Goal: Task Accomplishment & Management: Use online tool/utility

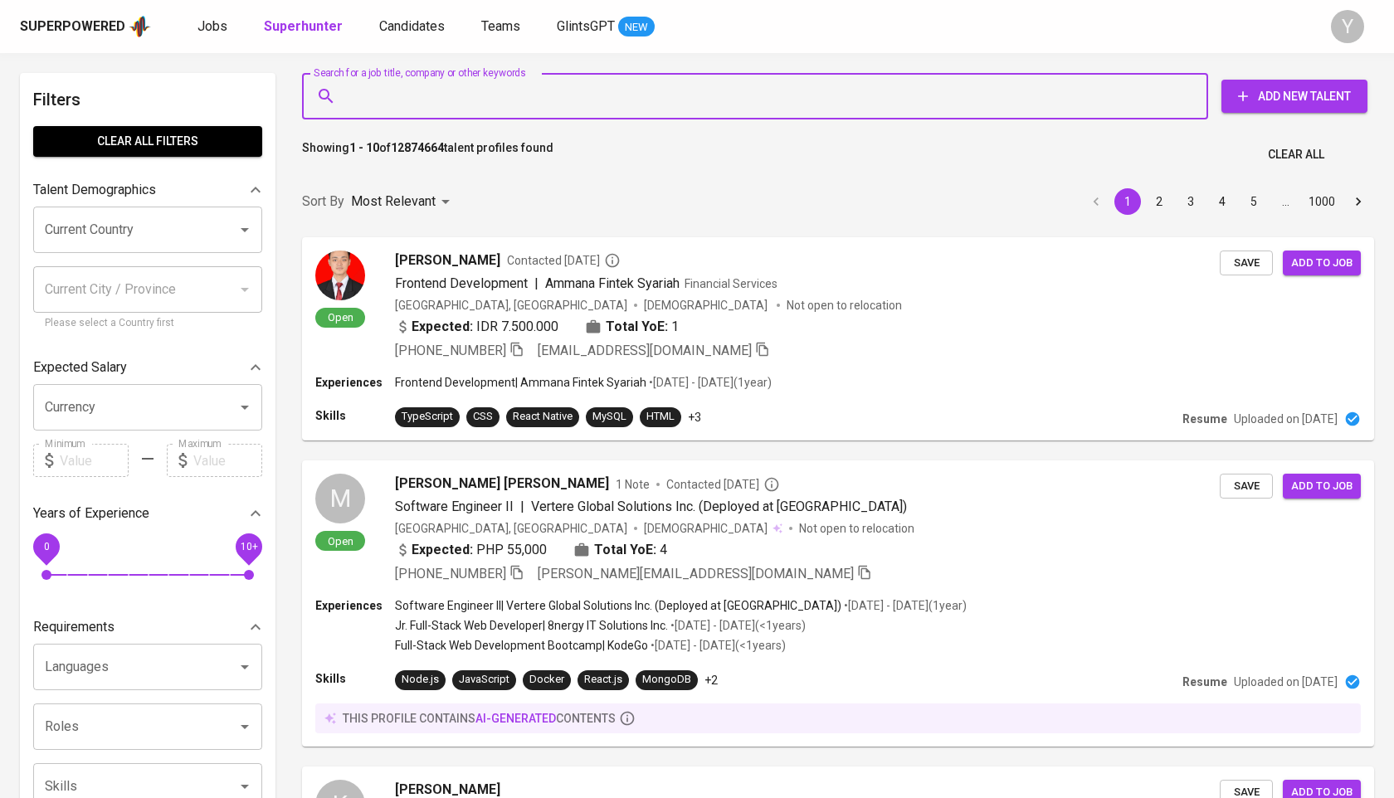
click at [487, 93] on input "Search for a job title, company or other keywords" at bounding box center [759, 96] width 833 height 32
type input "[EMAIL_ADDRESS][DOMAIN_NAME]"
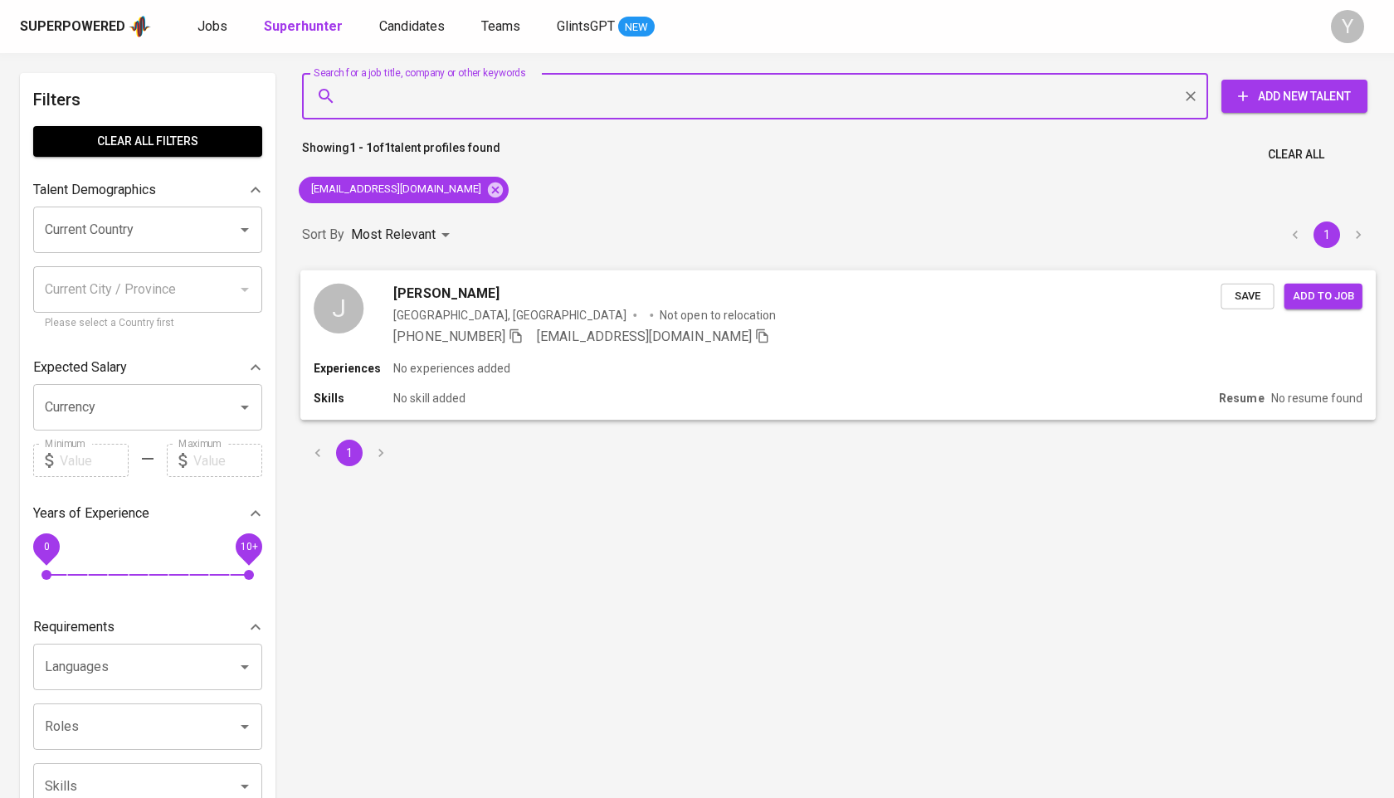
click at [517, 338] on icon "button" at bounding box center [515, 336] width 12 height 14
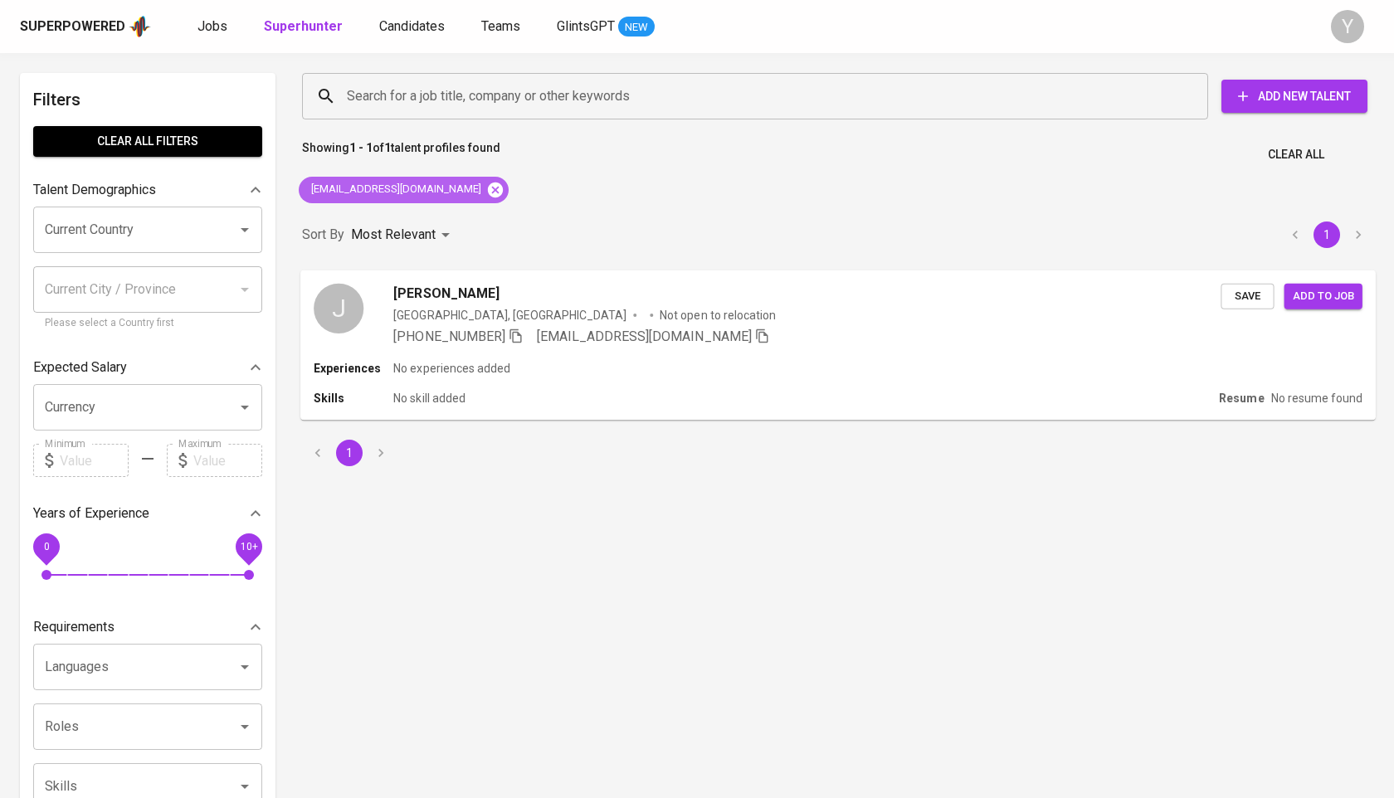
click at [488, 190] on icon at bounding box center [495, 189] width 15 height 15
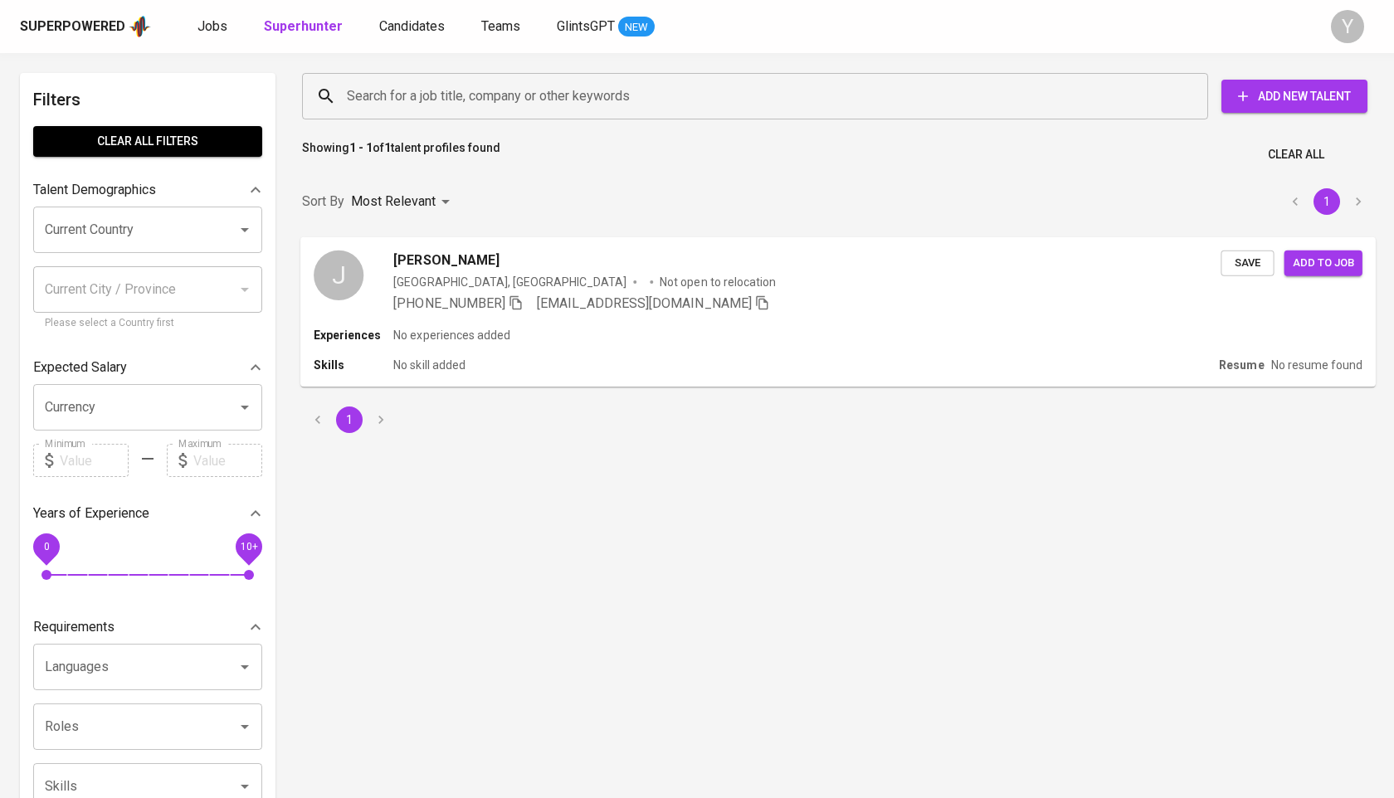
click at [447, 98] on input "Search for a job title, company or other keywords" at bounding box center [759, 96] width 833 height 32
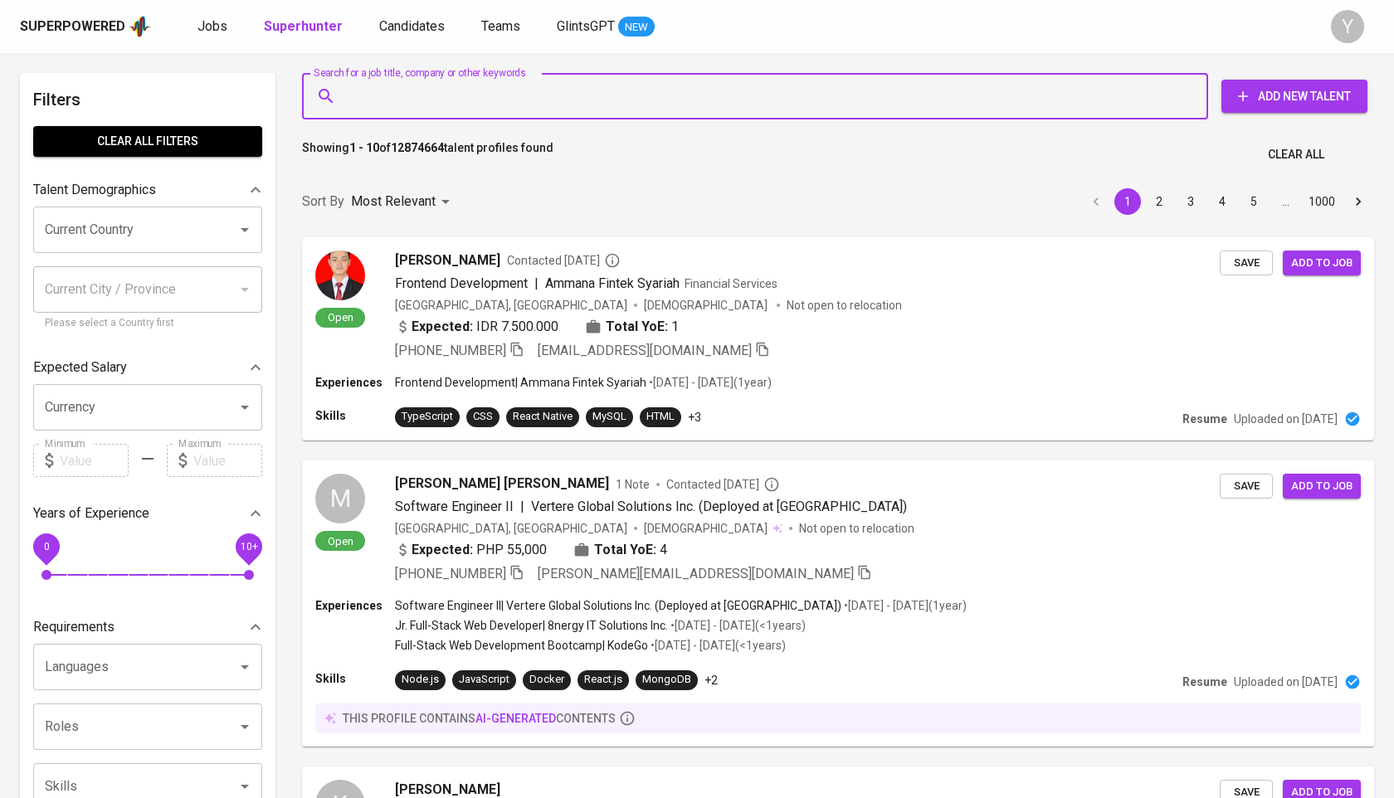
paste input "[EMAIL_ADDRESS][DOMAIN_NAME]"
type input "[EMAIL_ADDRESS][DOMAIN_NAME]"
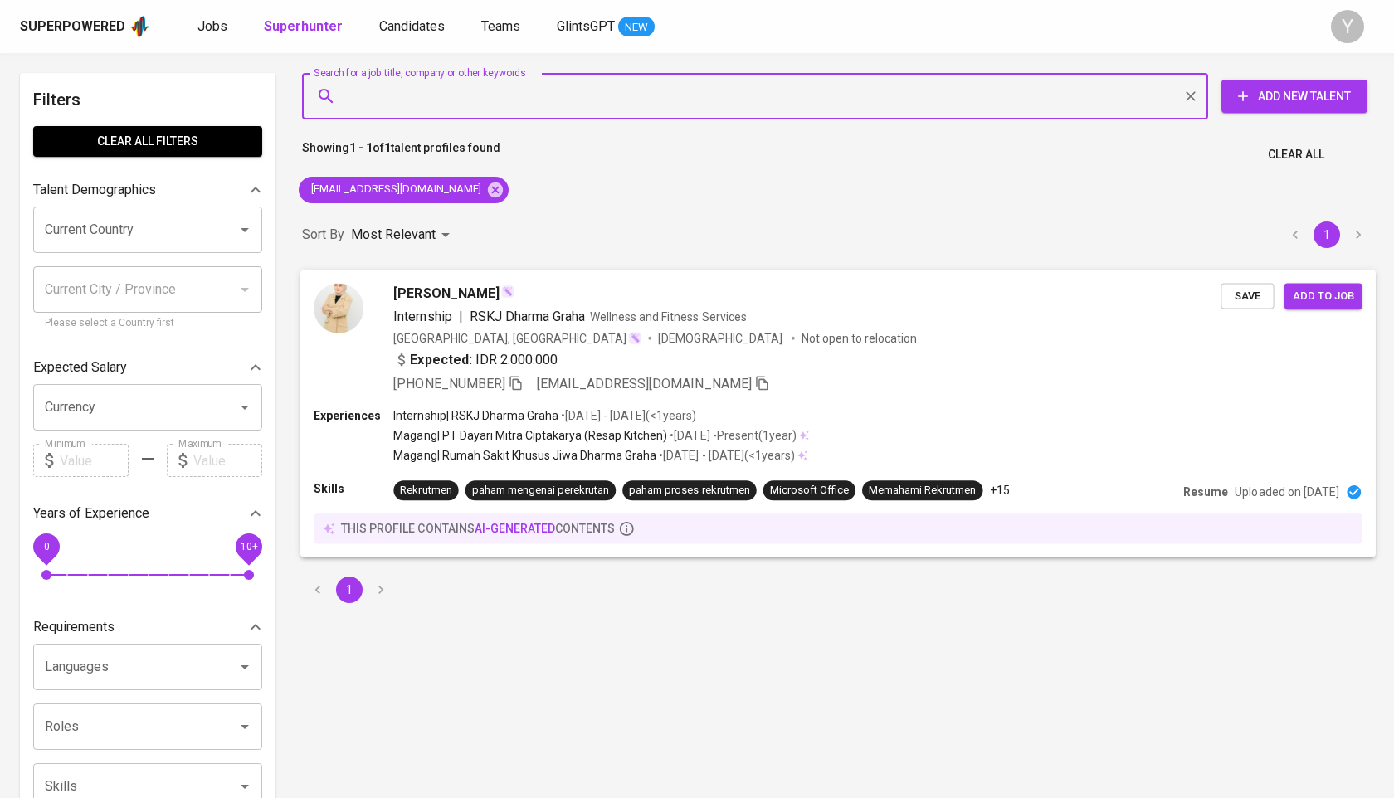
click at [519, 375] on icon "button" at bounding box center [516, 382] width 15 height 15
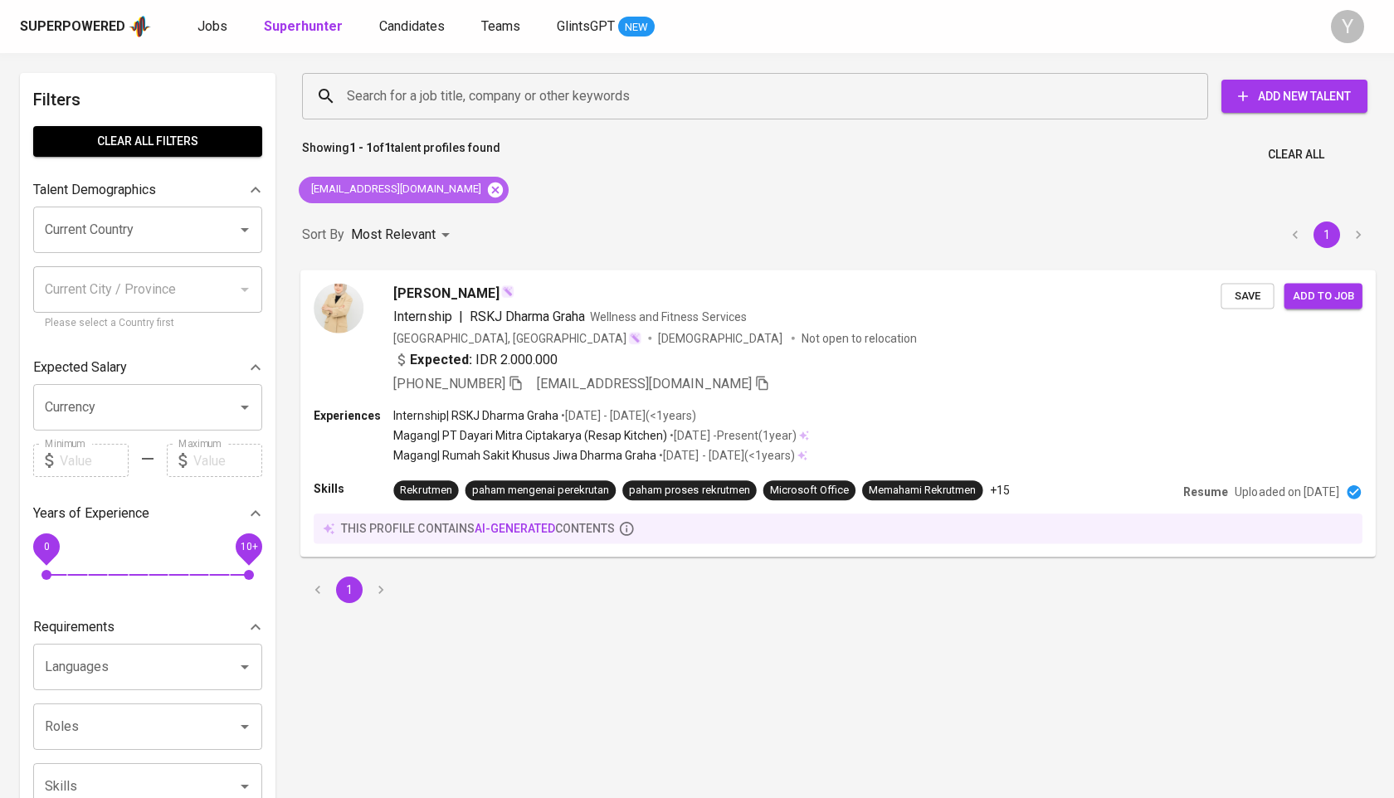
click at [488, 189] on icon at bounding box center [495, 189] width 15 height 15
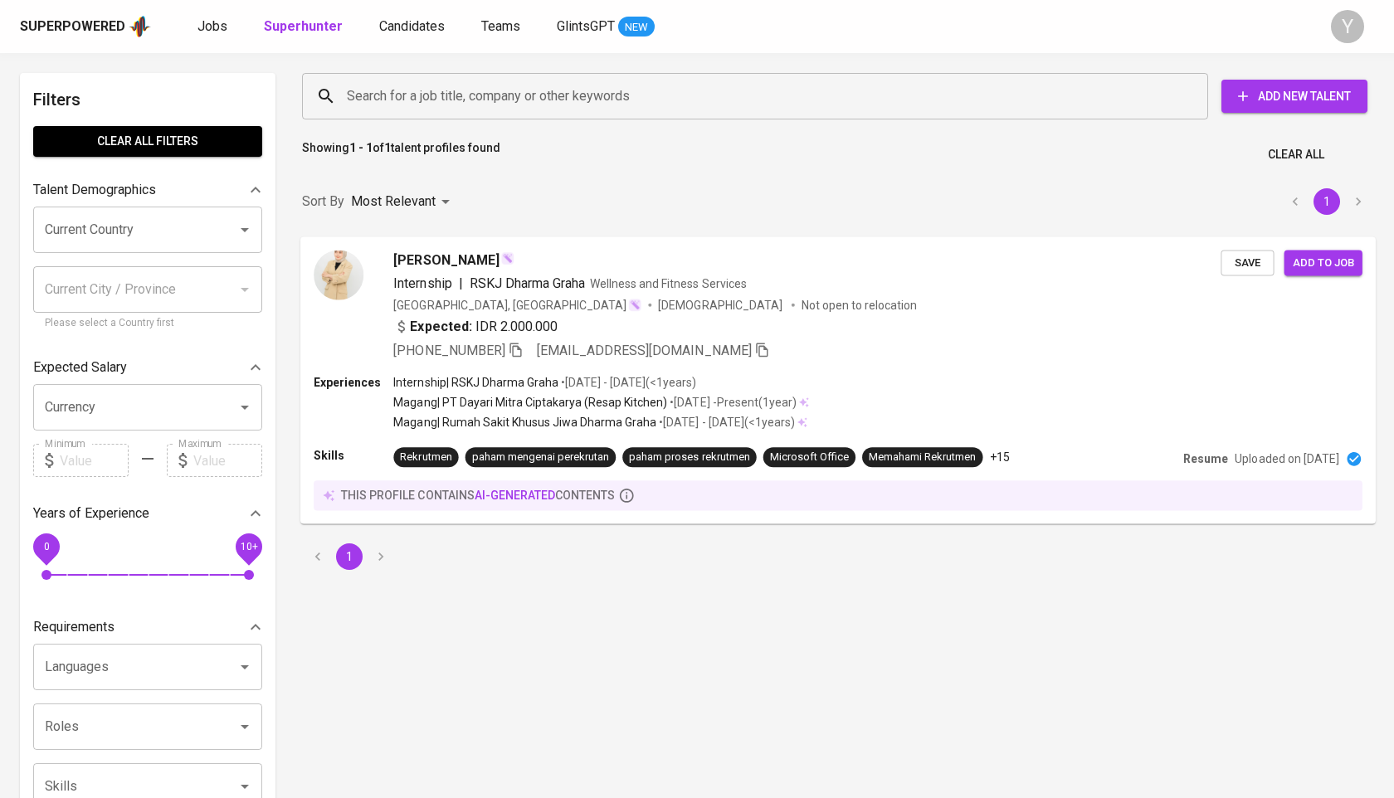
click at [428, 95] on input "Search for a job title, company or other keywords" at bounding box center [759, 96] width 833 height 32
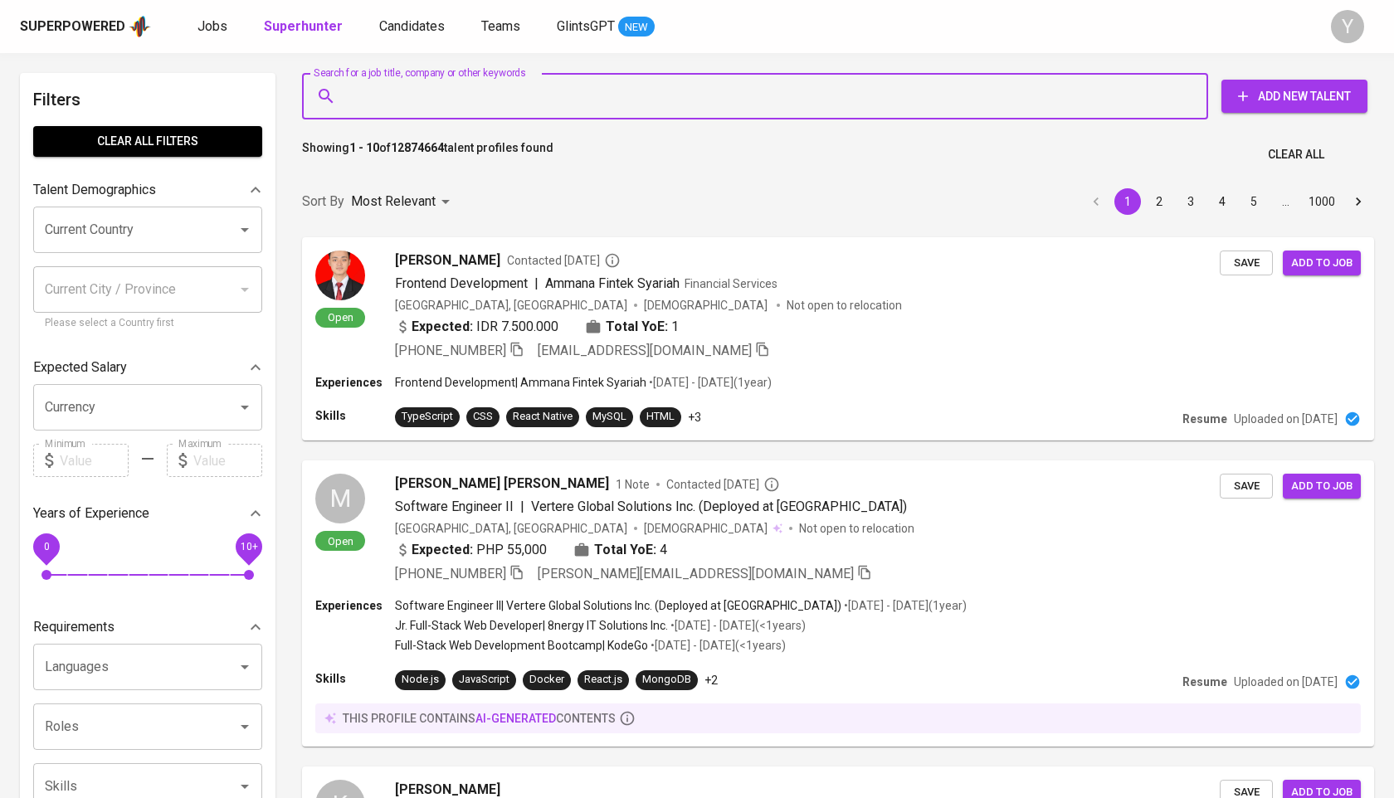
paste input "[PERSON_NAME]"
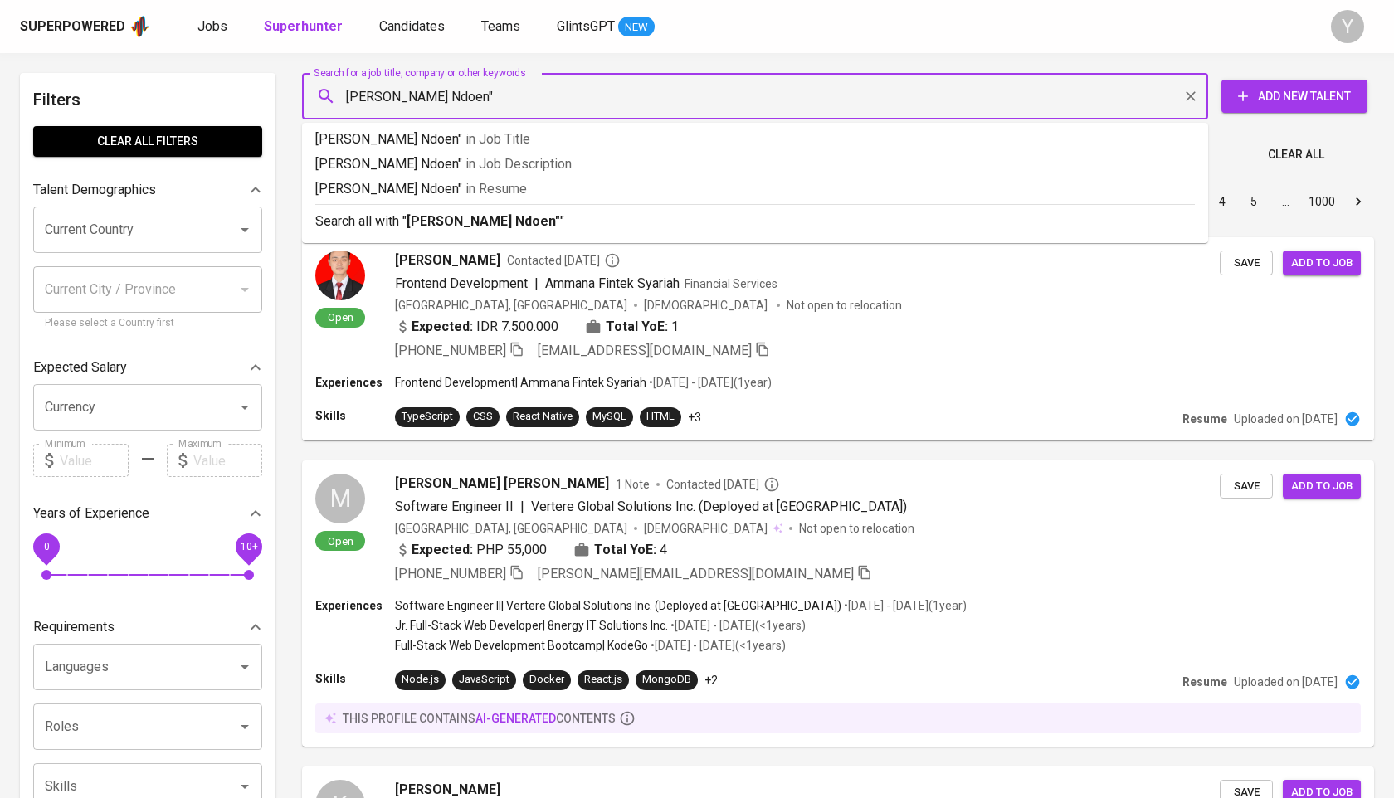
click at [348, 92] on input "[PERSON_NAME] Ndoen"" at bounding box center [759, 96] width 833 height 32
type input ""[PERSON_NAME] Ndoen""
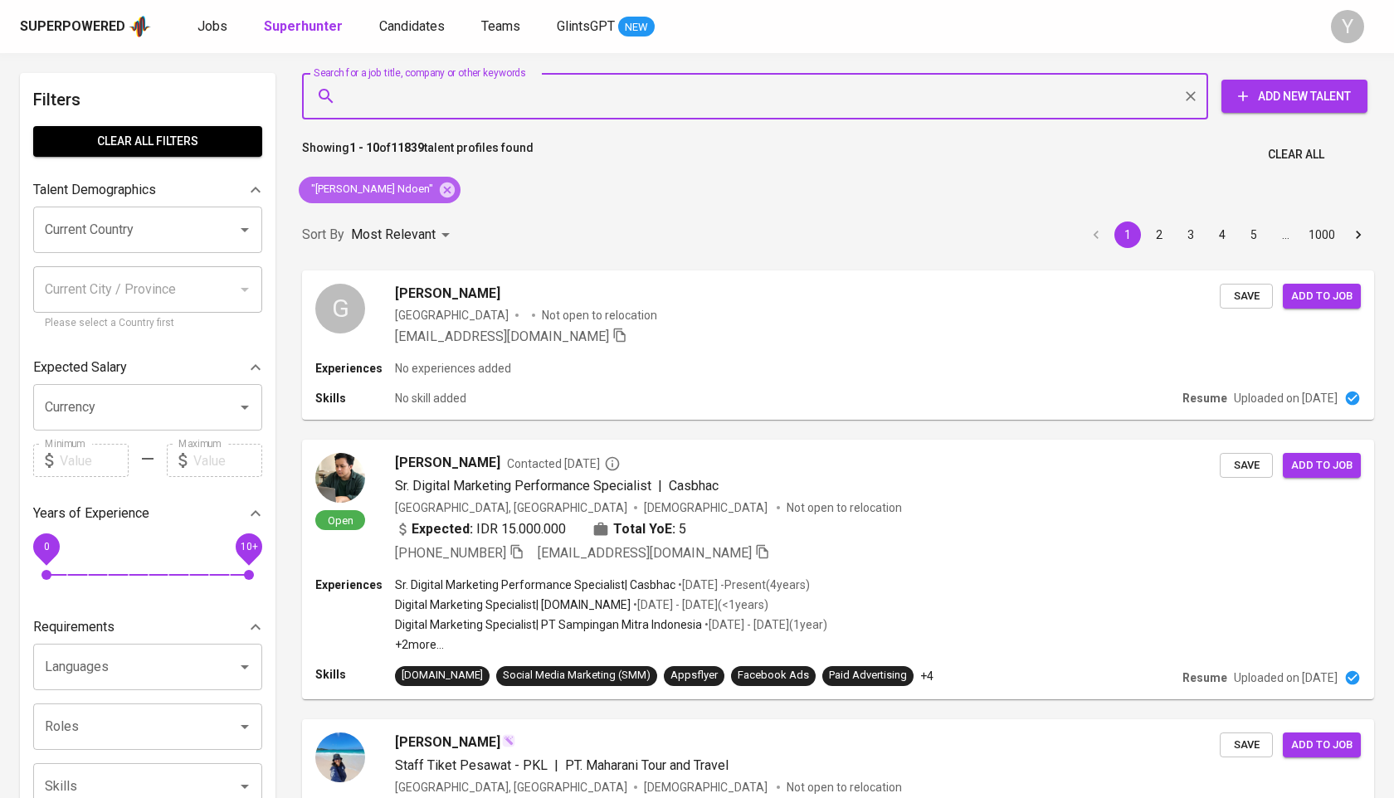
click at [457, 198] on div ""[PERSON_NAME] Ndoen"" at bounding box center [380, 190] width 162 height 27
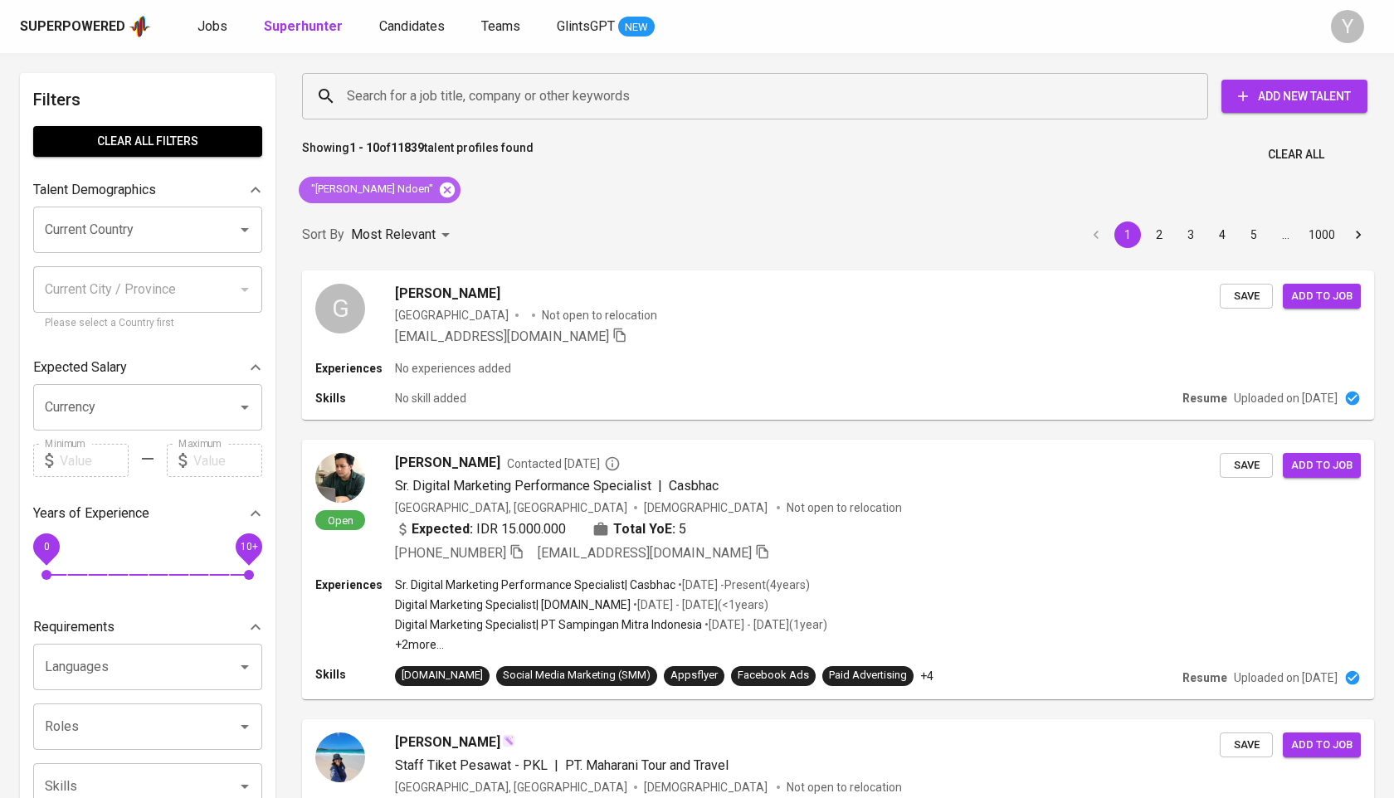
click at [456, 190] on icon at bounding box center [447, 190] width 18 height 18
click at [465, 107] on input "Search for a job title, company or other keywords" at bounding box center [759, 96] width 833 height 32
paste input "[EMAIL_ADDRESS][DOMAIN_NAME]"
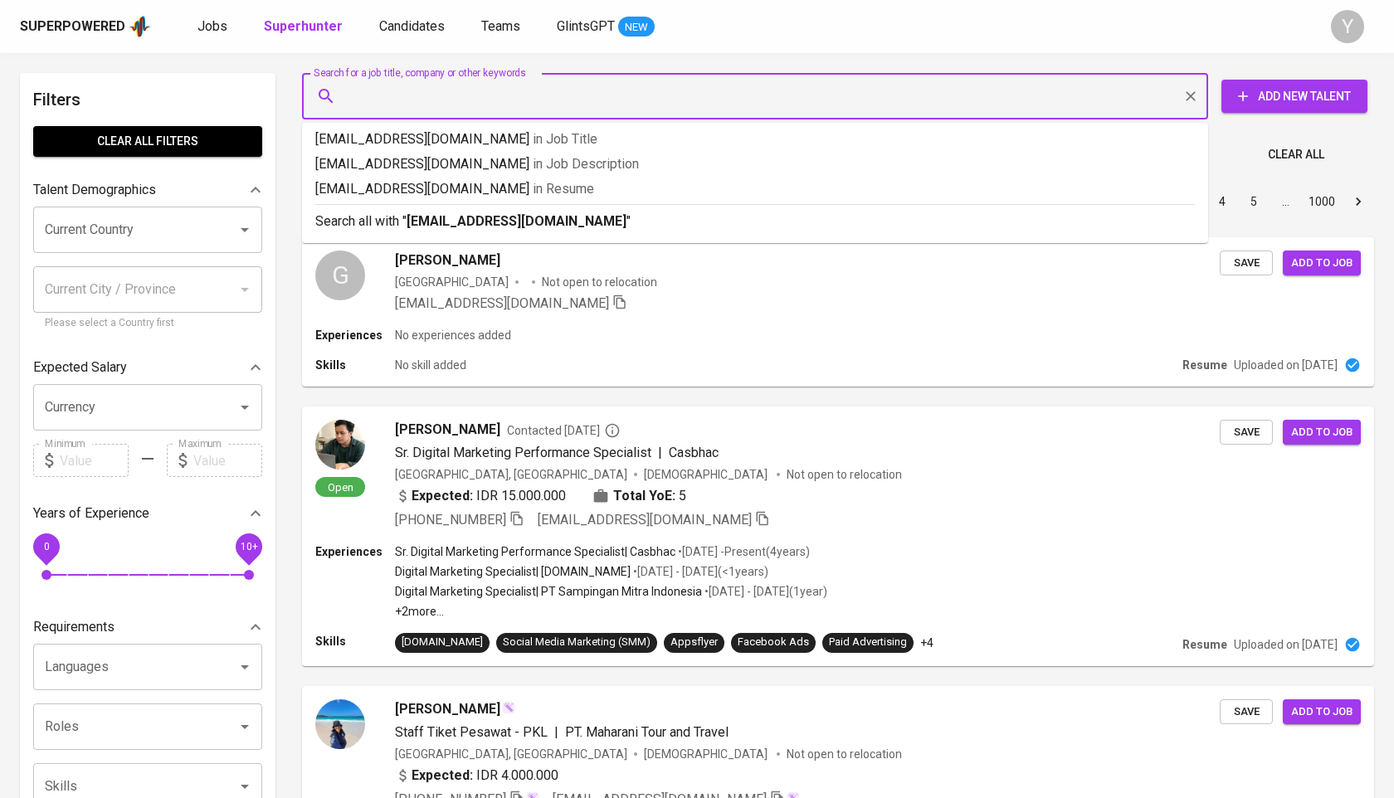
type input "[EMAIL_ADDRESS][DOMAIN_NAME]"
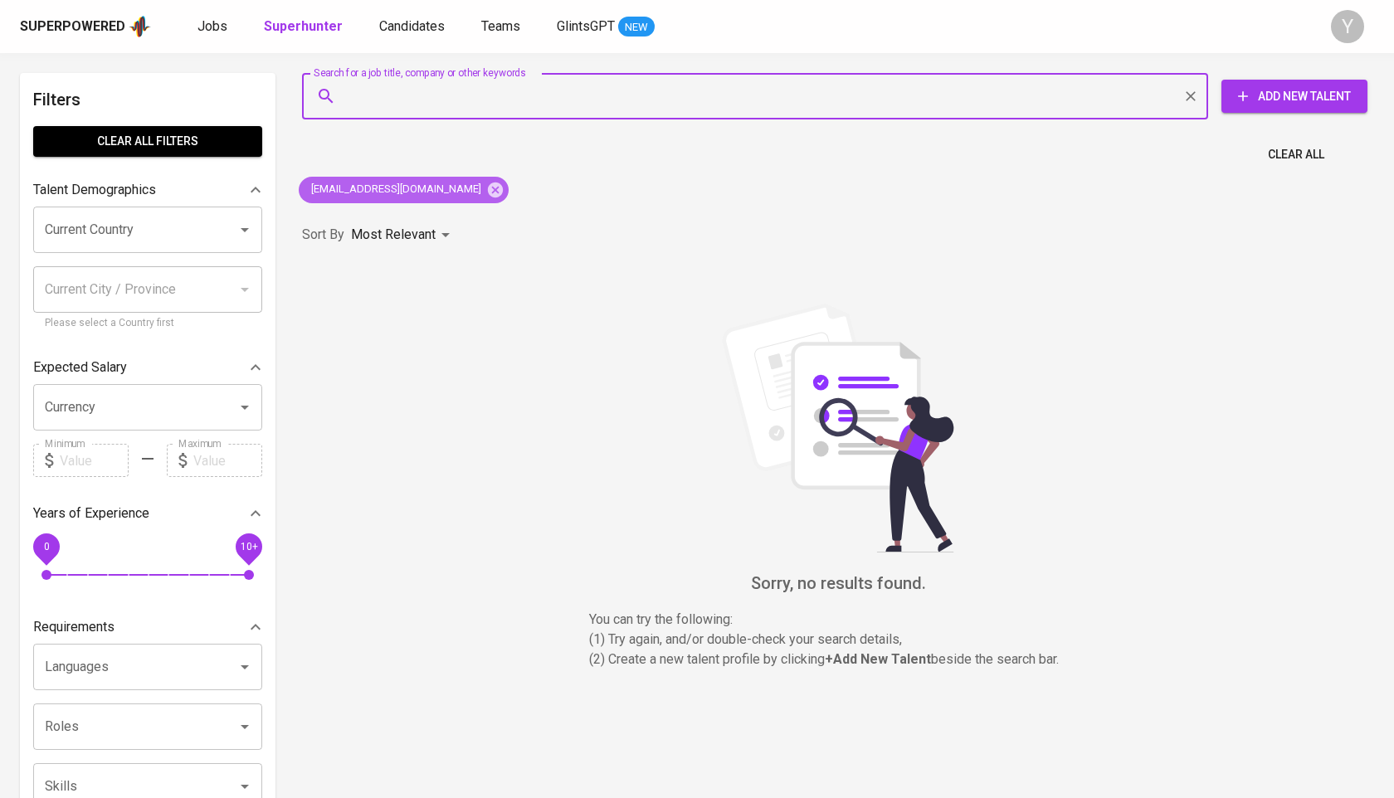
click at [452, 187] on span "[EMAIL_ADDRESS][DOMAIN_NAME]" at bounding box center [395, 190] width 192 height 16
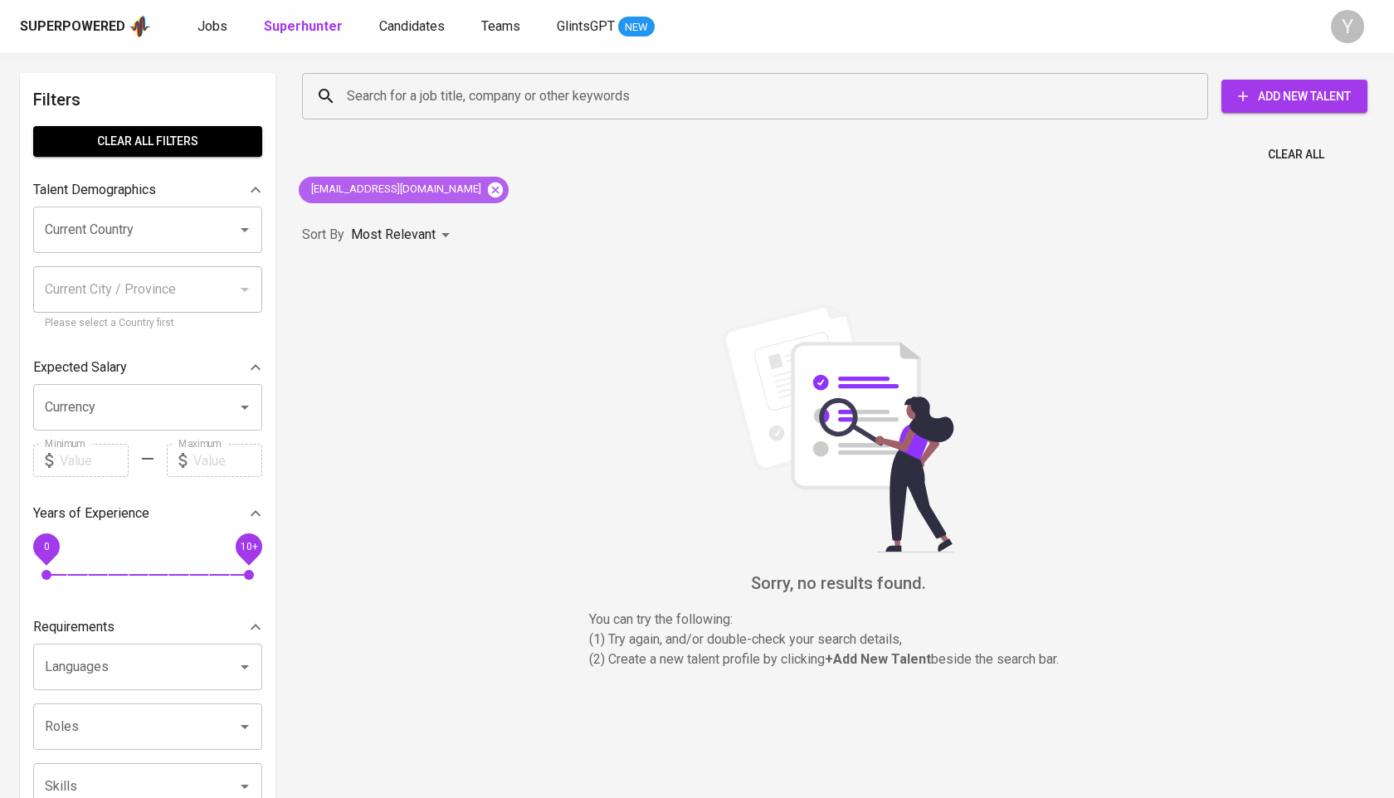
click at [488, 188] on icon at bounding box center [495, 189] width 15 height 15
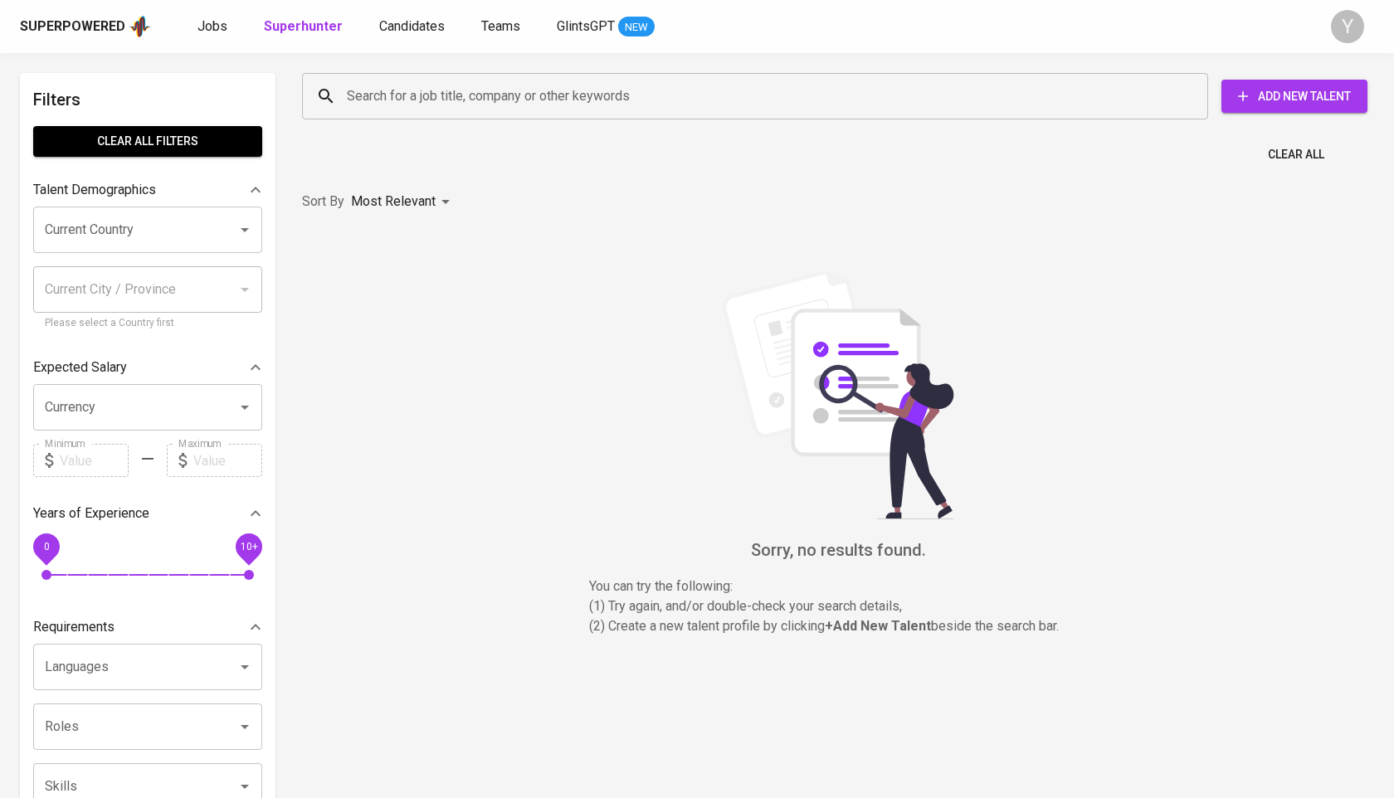
click at [457, 102] on input "Search for a job title, company or other keywords" at bounding box center [759, 96] width 833 height 32
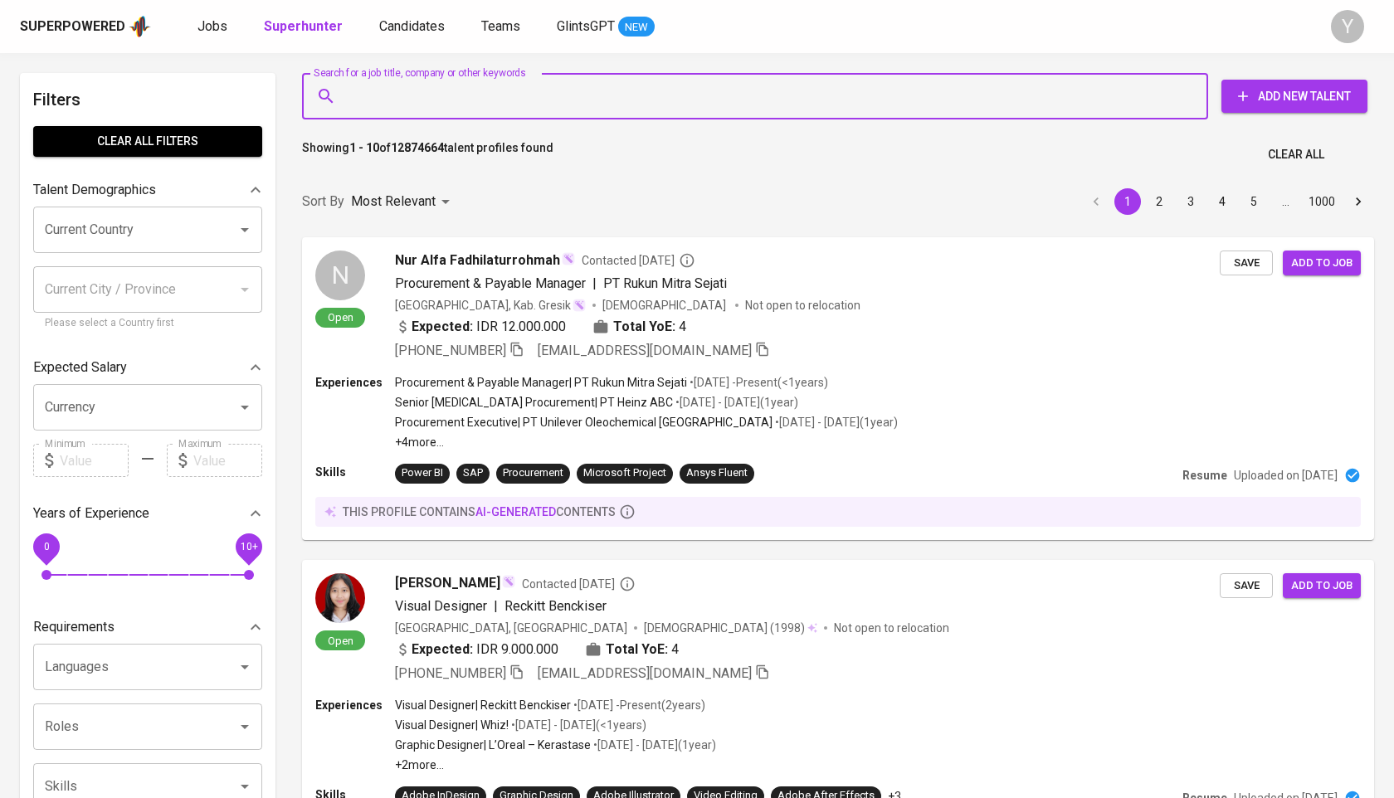
paste input "[EMAIL_ADDRESS][PERSON_NAME][DOMAIN_NAME]"
type input "[EMAIL_ADDRESS][PERSON_NAME][DOMAIN_NAME]"
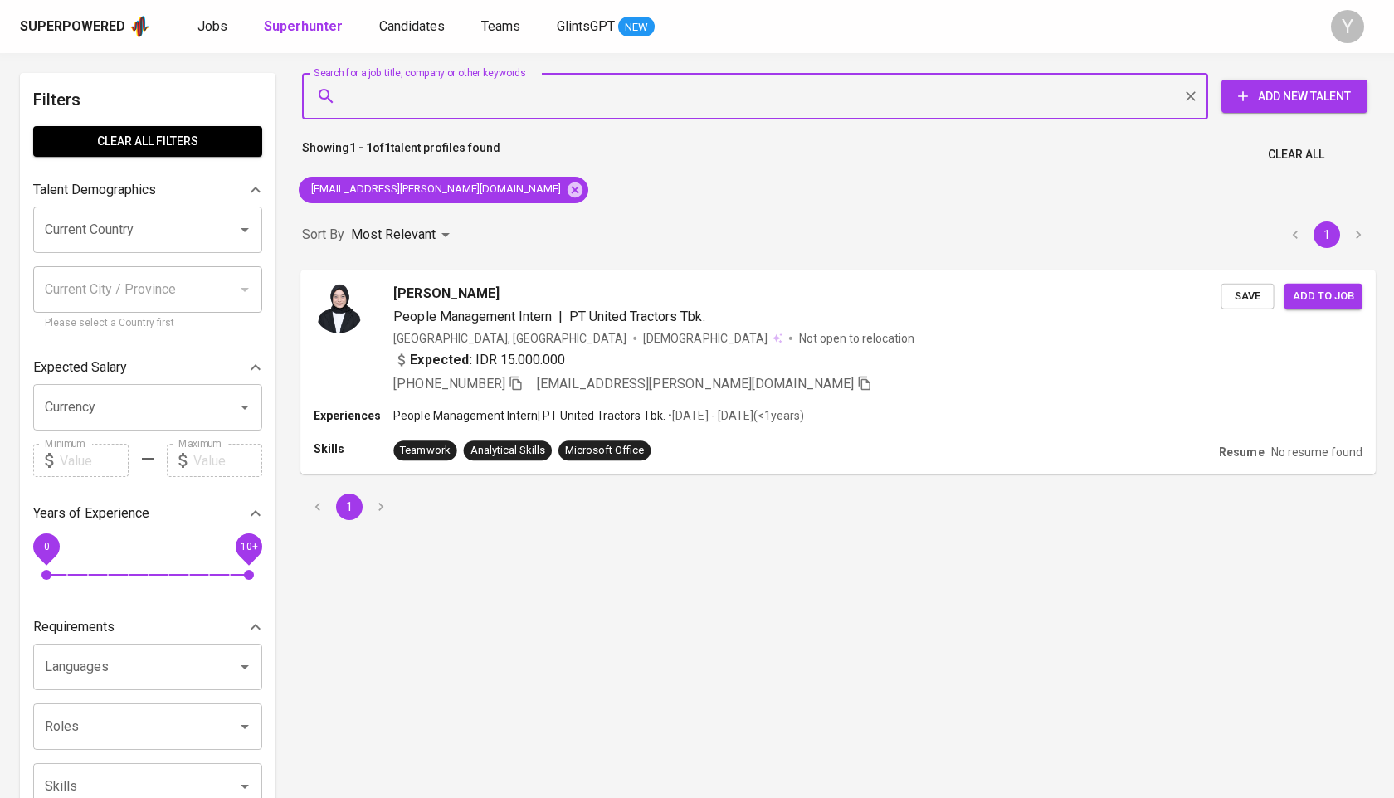
click at [521, 382] on icon "button" at bounding box center [516, 382] width 15 height 15
